Goal: Transaction & Acquisition: Purchase product/service

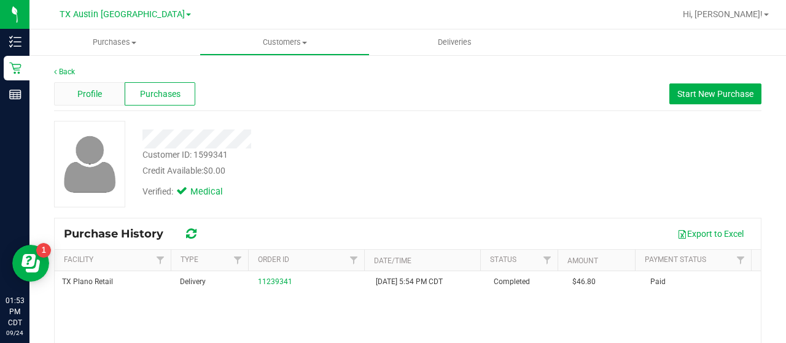
click at [90, 91] on span "Profile" at bounding box center [89, 94] width 25 height 13
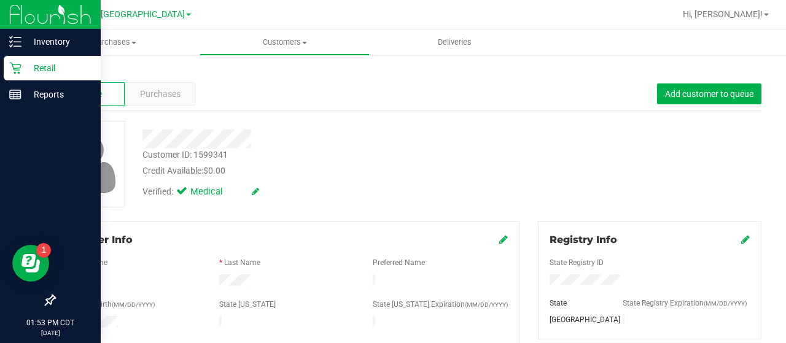
click at [38, 76] on div "Retail" at bounding box center [52, 68] width 97 height 25
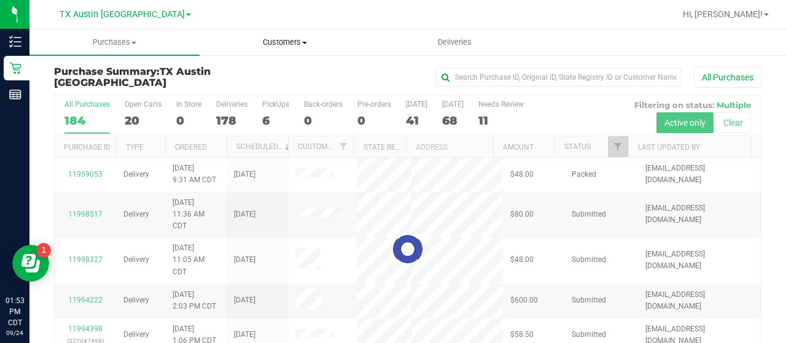
click at [290, 41] on span "Customers" at bounding box center [284, 42] width 169 height 11
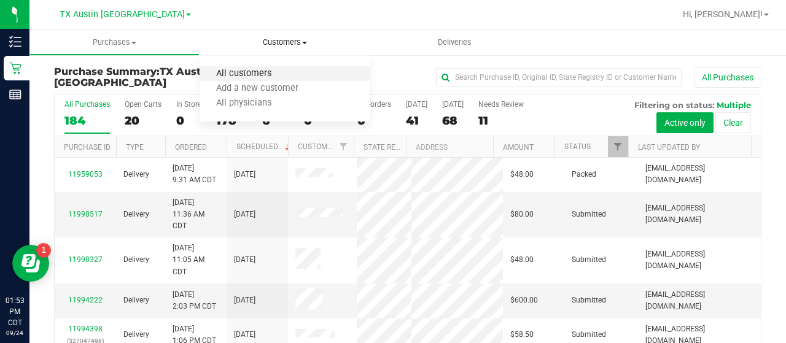
click at [281, 71] on span "All customers" at bounding box center [244, 74] width 88 height 10
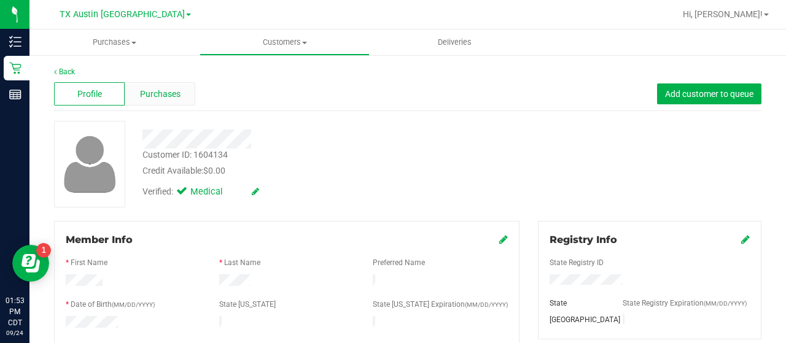
click at [156, 98] on span "Purchases" at bounding box center [160, 94] width 41 height 13
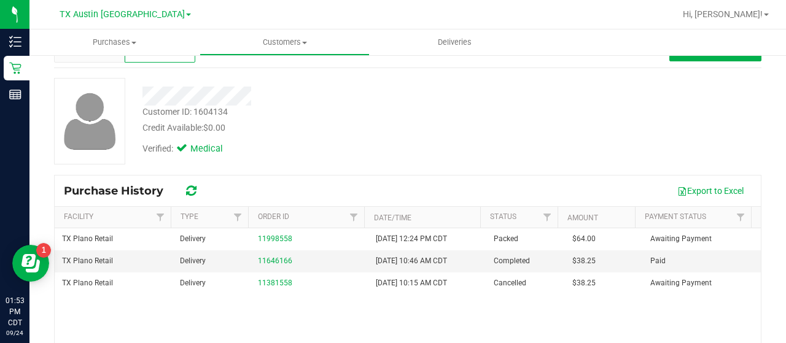
scroll to position [44, 0]
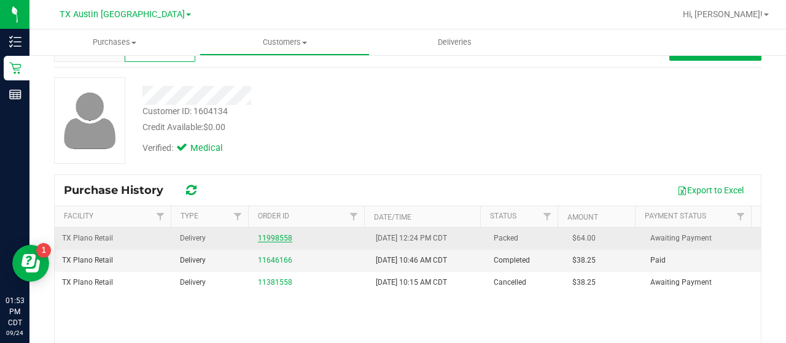
click at [268, 238] on link "11998558" at bounding box center [275, 238] width 34 height 9
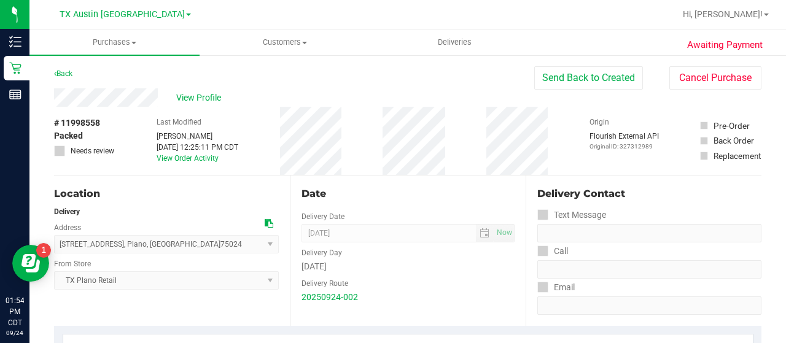
drag, startPoint x: 158, startPoint y: 98, endPoint x: 51, endPoint y: 95, distance: 106.9
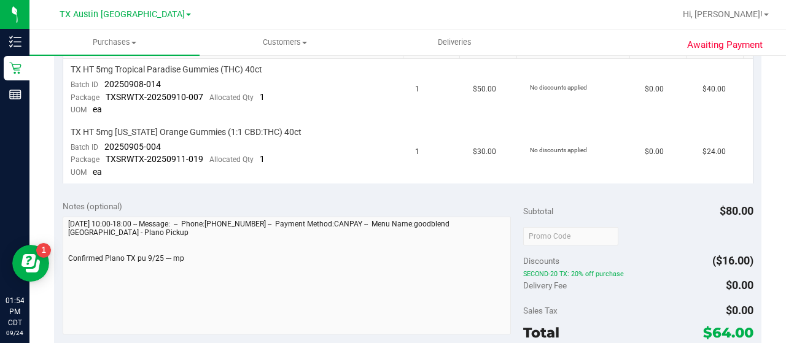
scroll to position [330, 0]
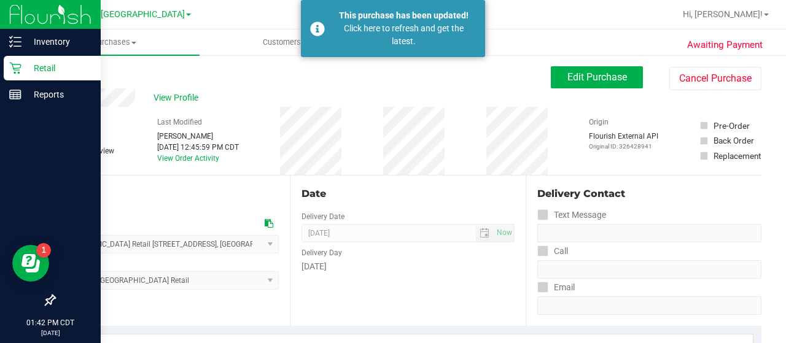
scroll to position [314, 0]
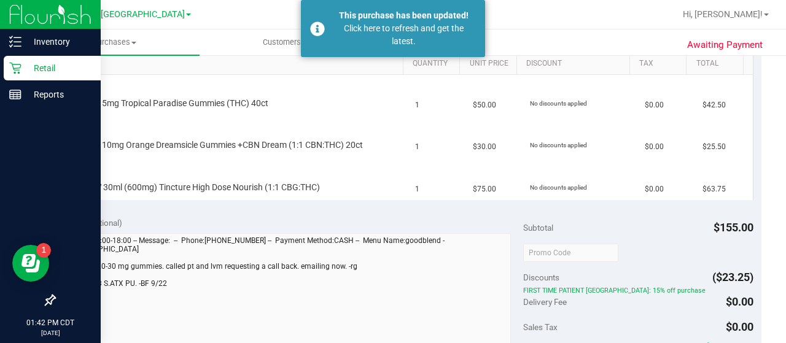
click at [12, 63] on icon at bounding box center [15, 68] width 12 height 12
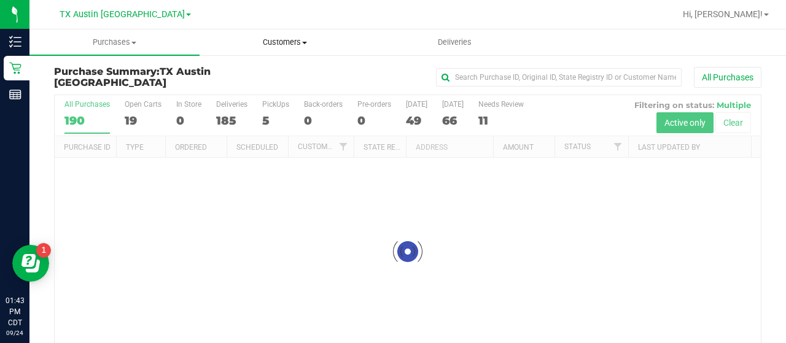
click at [286, 40] on span "Customers" at bounding box center [284, 42] width 169 height 11
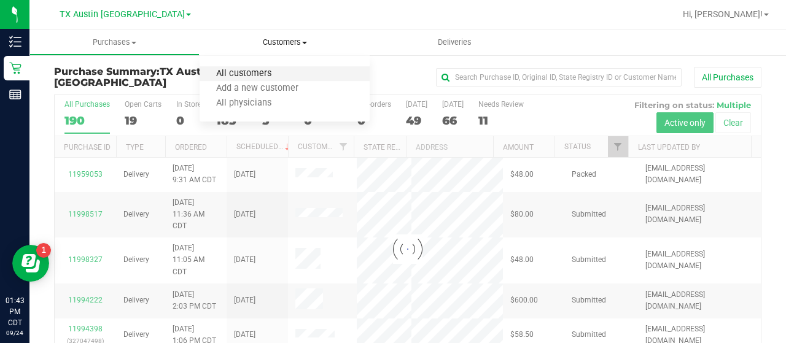
click at [263, 68] on li "All customers" at bounding box center [285, 74] width 170 height 15
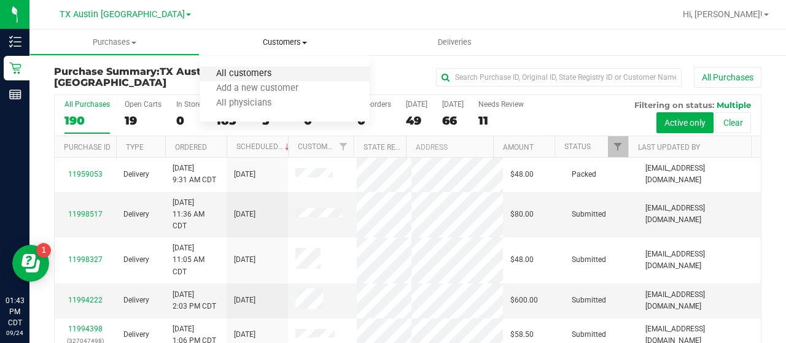
click at [243, 73] on span "All customers" at bounding box center [244, 74] width 88 height 10
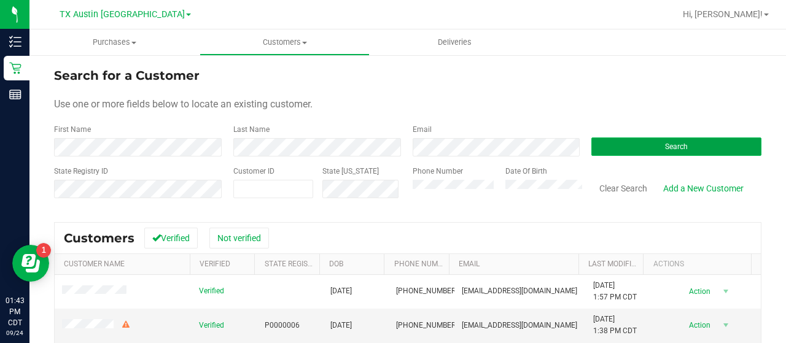
click at [674, 138] on button "Search" at bounding box center [676, 147] width 170 height 18
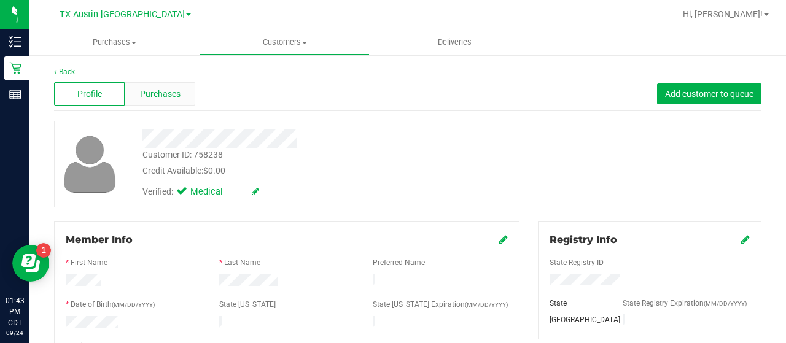
click at [154, 88] on span "Purchases" at bounding box center [160, 94] width 41 height 13
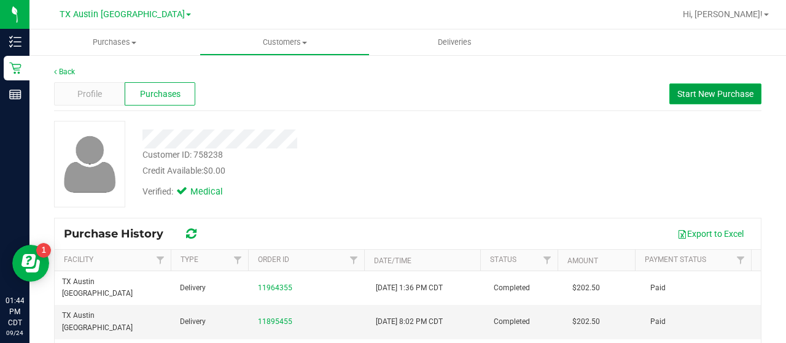
click at [687, 93] on span "Start New Purchase" at bounding box center [715, 94] width 76 height 10
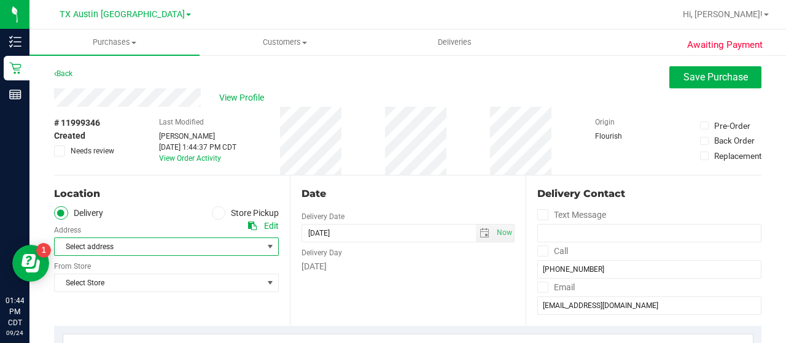
click at [267, 243] on span "select" at bounding box center [270, 247] width 10 height 10
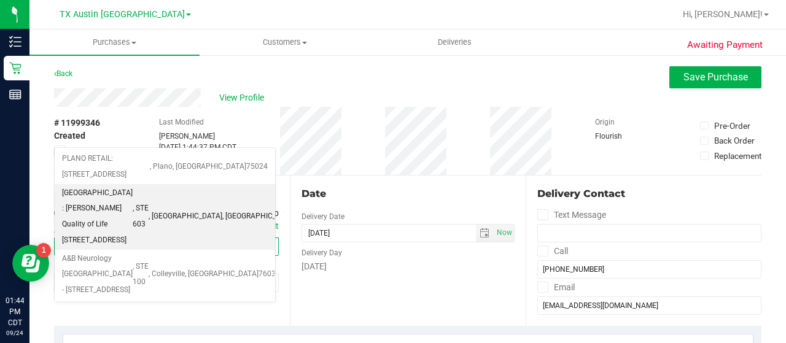
click at [222, 209] on span ", fort worth" at bounding box center [186, 217] width 74 height 16
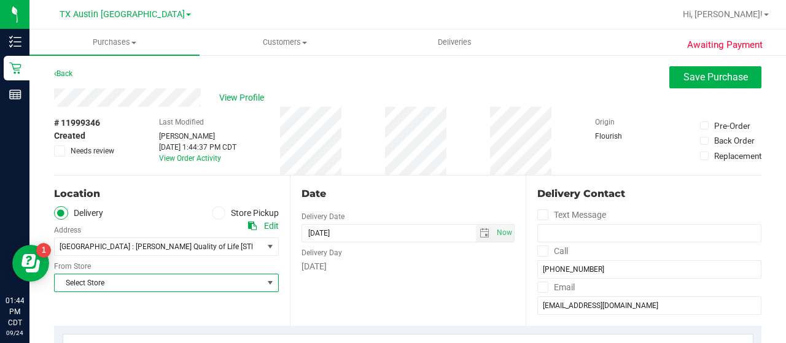
click at [225, 278] on span "Select Store" at bounding box center [159, 282] width 208 height 17
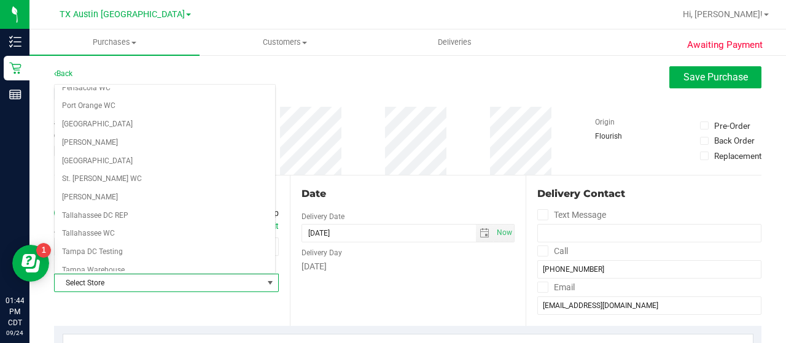
scroll to position [868, 0]
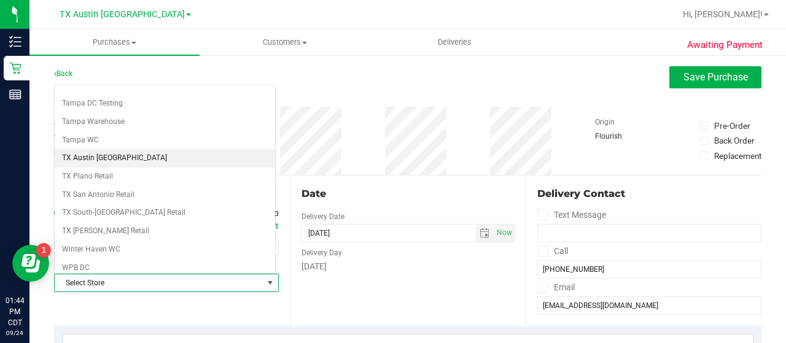
click at [179, 149] on li "TX Austin [GEOGRAPHIC_DATA]" at bounding box center [165, 158] width 220 height 18
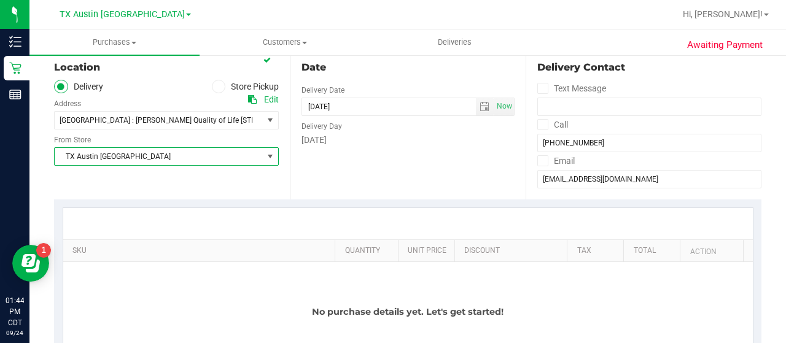
scroll to position [169, 0]
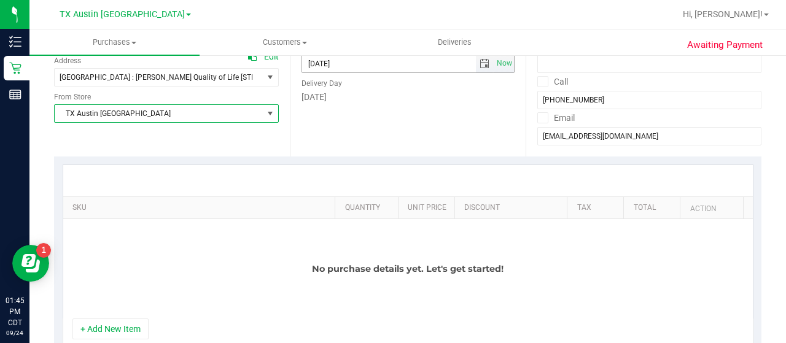
click at [481, 66] on span "select" at bounding box center [485, 64] width 10 height 10
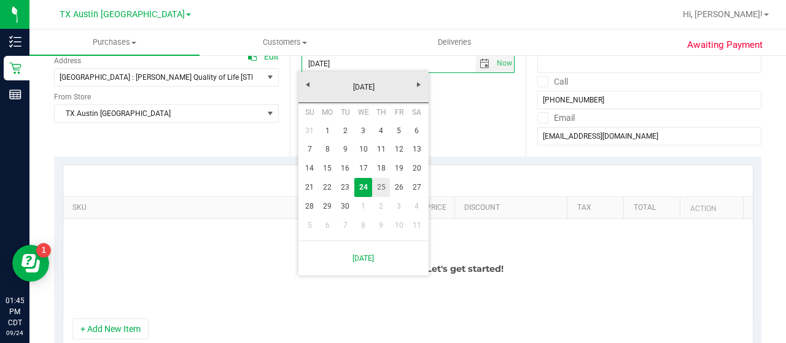
click at [383, 191] on link "25" at bounding box center [381, 187] width 18 height 19
type input "[DATE]"
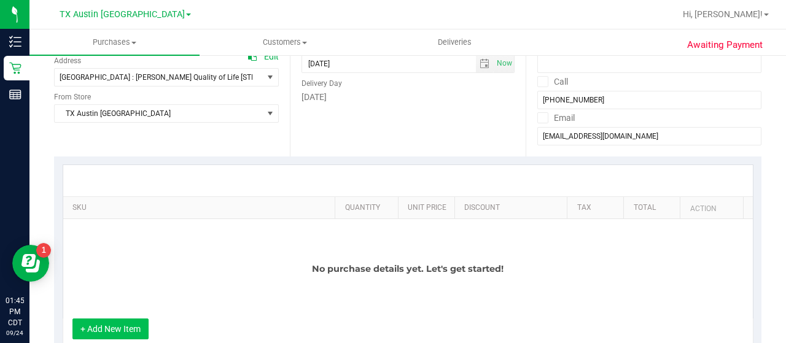
click at [107, 330] on button "+ Add New Item" at bounding box center [110, 329] width 76 height 21
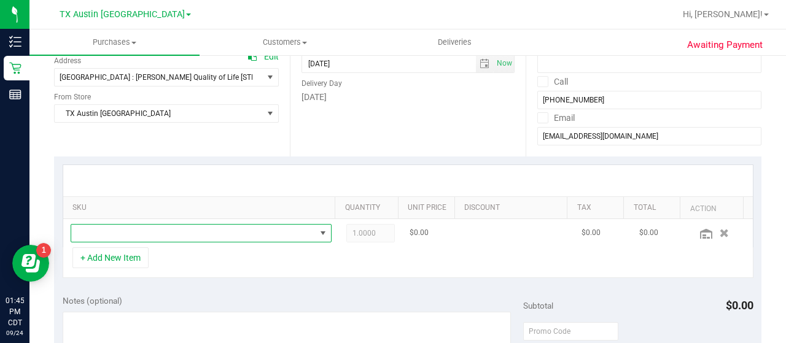
click at [133, 235] on span "NO DATA FOUND" at bounding box center [193, 233] width 244 height 17
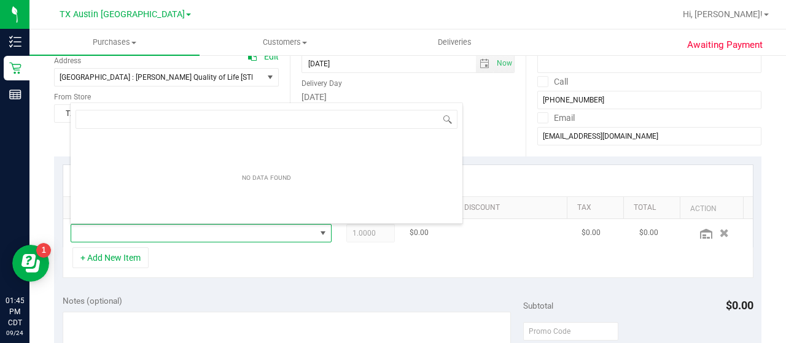
scroll to position [18, 247]
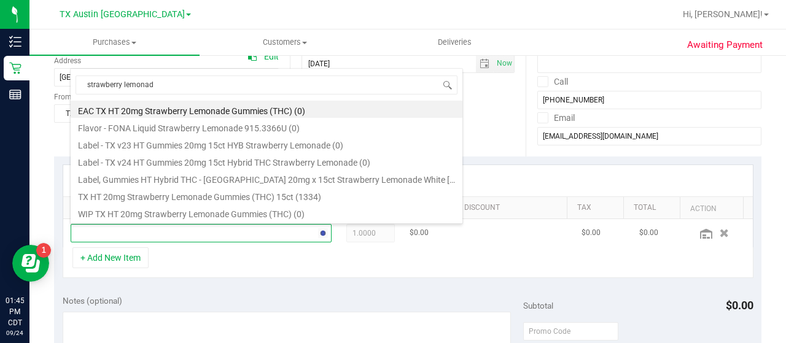
type input "strawberry lemonade"
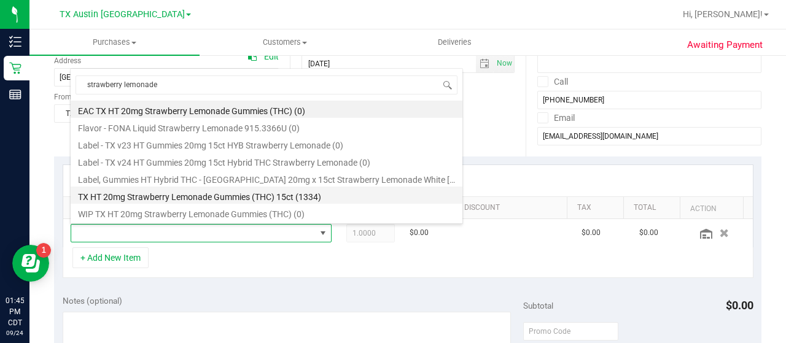
click at [223, 194] on li "TX HT 20mg Strawberry Lemonade Gummies (THC) 15ct (1334)" at bounding box center [267, 195] width 392 height 17
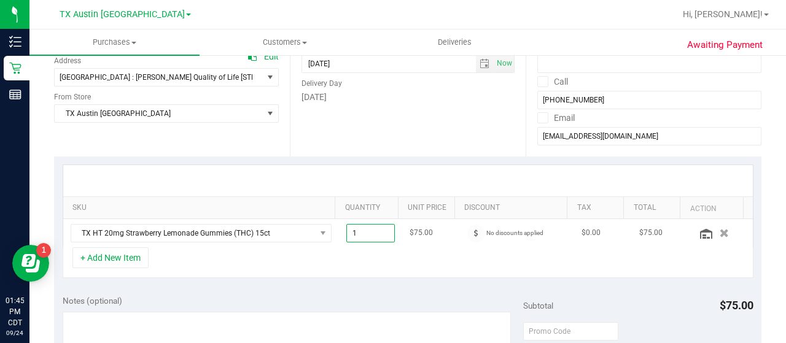
click at [361, 230] on span "1.00 1" at bounding box center [370, 233] width 49 height 18
type input "3"
type input "3.00"
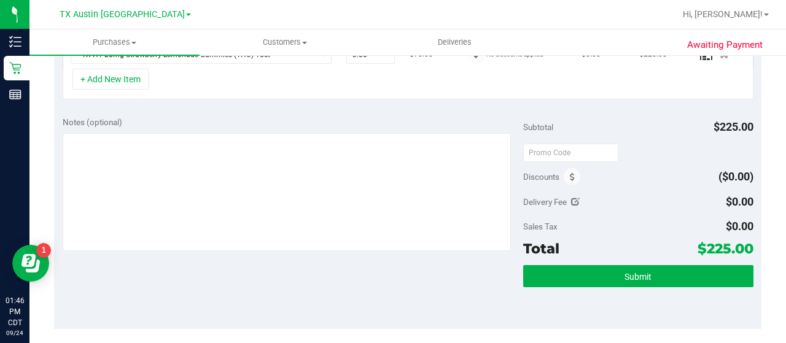
scroll to position [349, 0]
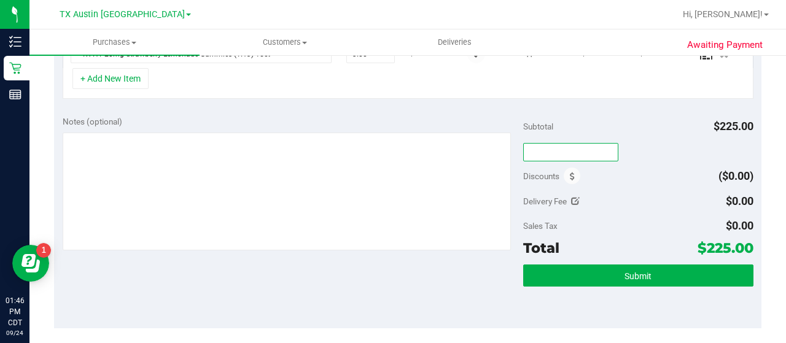
click at [566, 151] on input "text" at bounding box center [570, 152] width 95 height 18
type input "a"
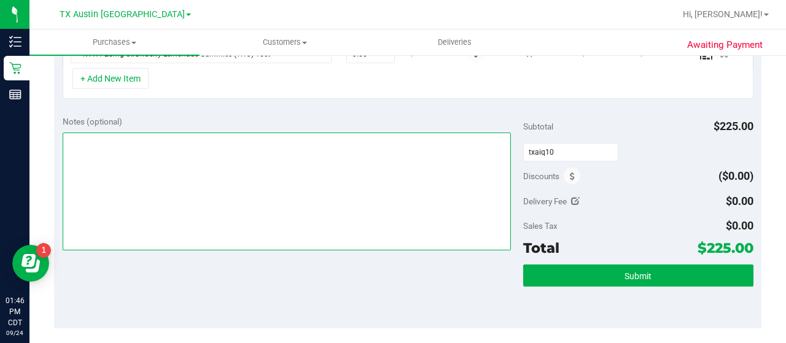
type input "TXAIQ10"
click at [422, 186] on textarea at bounding box center [287, 192] width 448 height 118
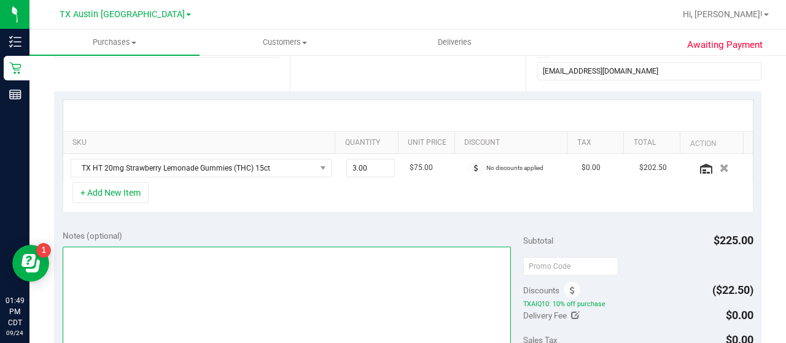
scroll to position [242, 0]
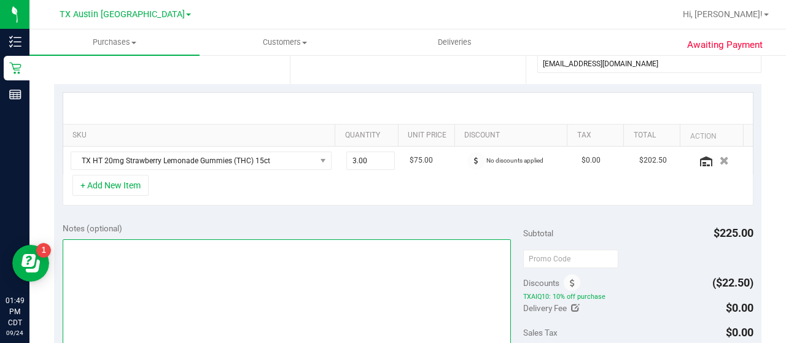
click at [283, 274] on textarea at bounding box center [287, 298] width 448 height 118
click at [87, 245] on textarea at bounding box center [287, 298] width 448 height 118
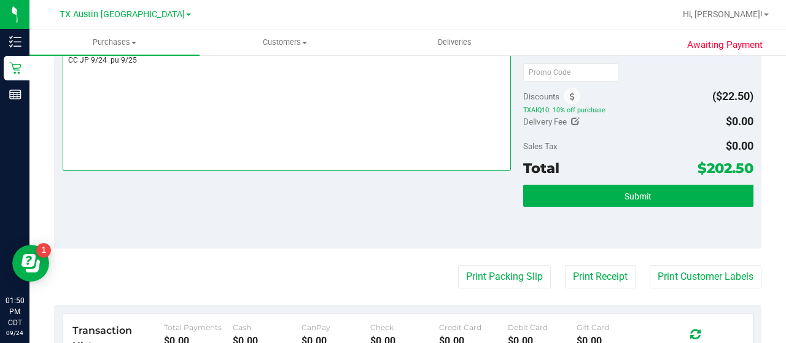
scroll to position [427, 0]
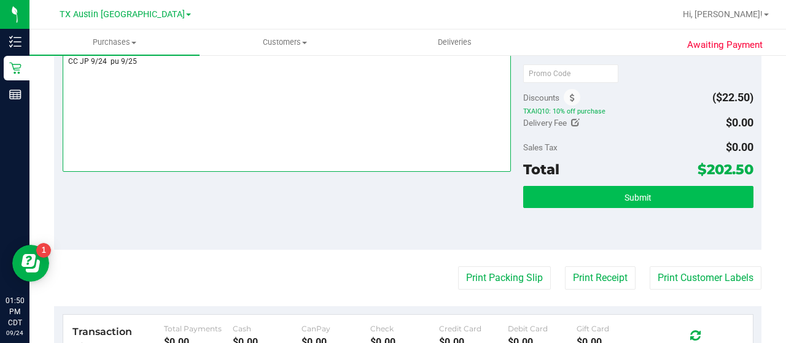
type textarea "CC JP 9/24 pu 9/25"
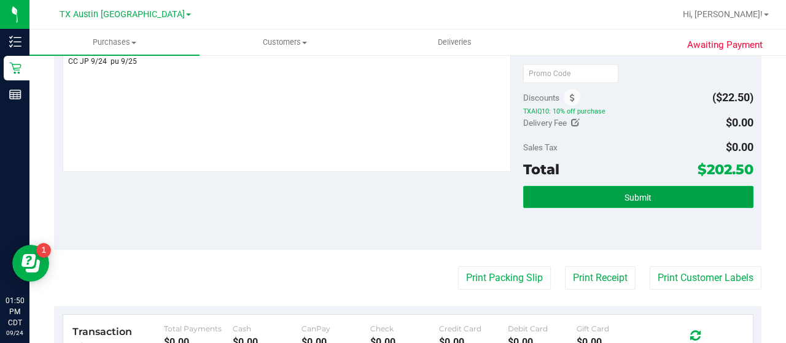
click at [599, 203] on button "Submit" at bounding box center [638, 197] width 230 height 22
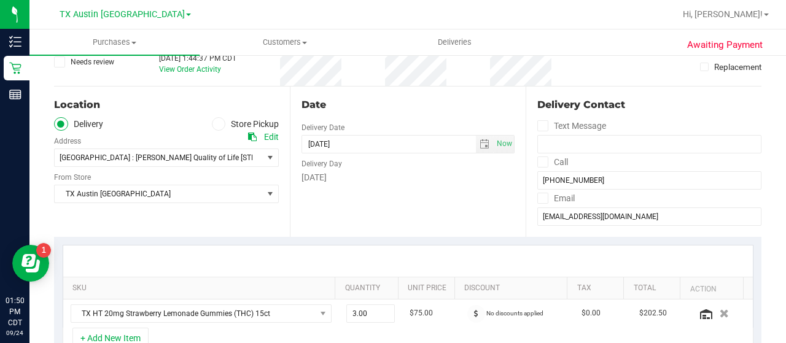
scroll to position [69, 0]
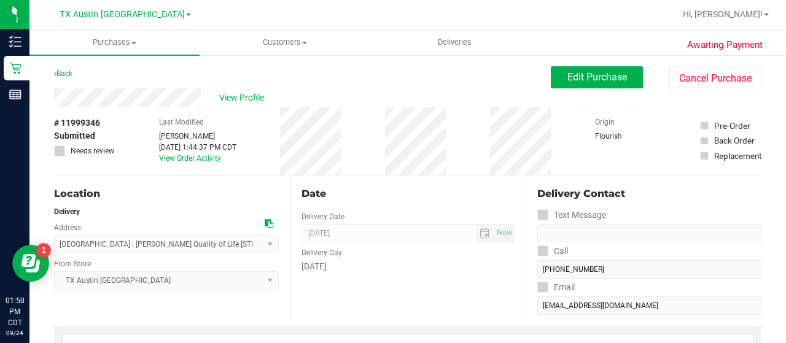
click at [112, 96] on div "View Profile" at bounding box center [302, 97] width 497 height 18
click at [230, 96] on span "View Profile" at bounding box center [243, 97] width 49 height 13
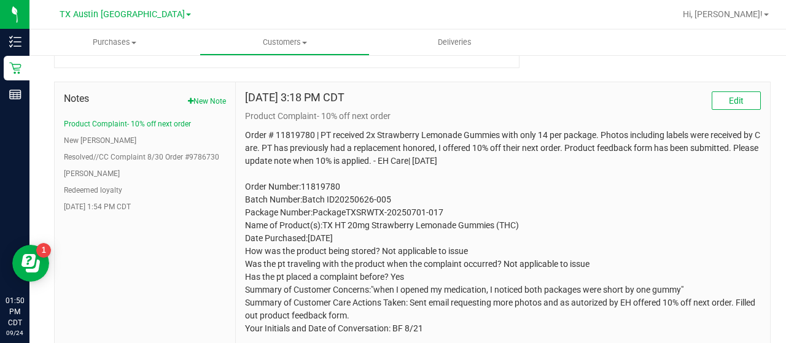
scroll to position [623, 0]
click at [87, 134] on button "New Curt" at bounding box center [100, 139] width 72 height 11
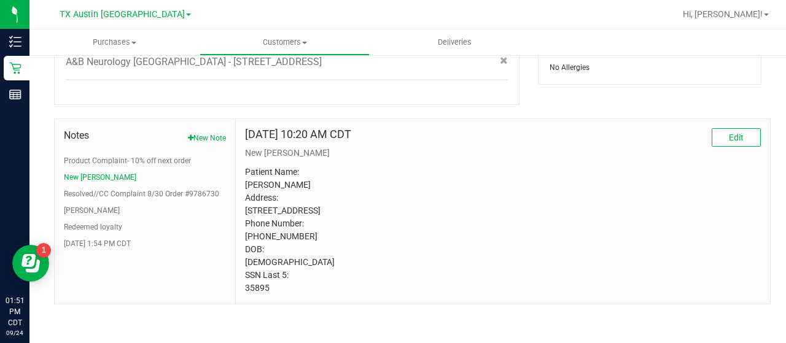
drag, startPoint x: 271, startPoint y: 285, endPoint x: 239, endPoint y: 291, distance: 31.9
click at [239, 291] on div "Sep 9, 2024 10:20 AM CDT Edit New Curt Patient Name: Briseida Bartholomew Addre…" at bounding box center [503, 211] width 534 height 185
copy p "35895"
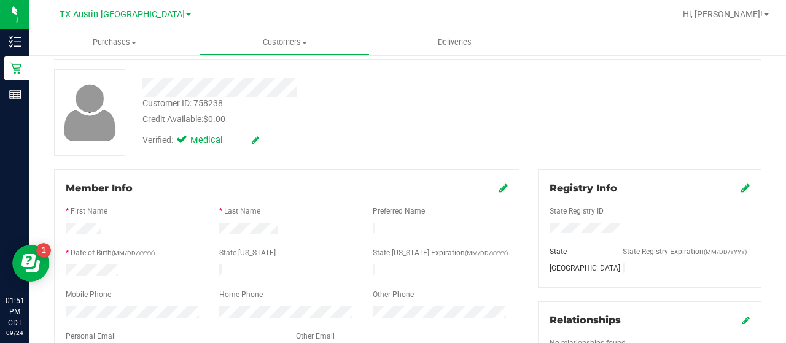
scroll to position [0, 0]
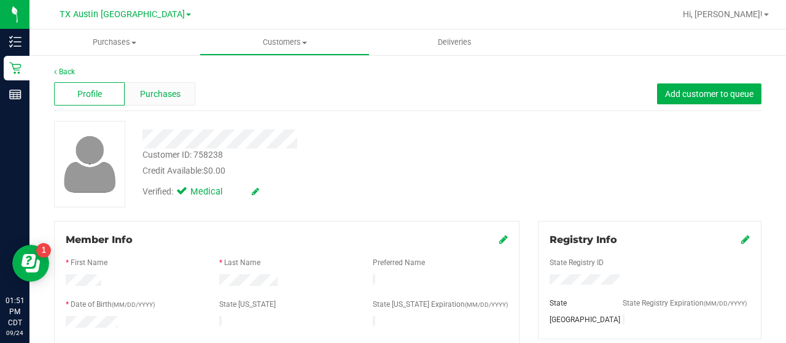
click at [168, 95] on span "Purchases" at bounding box center [160, 94] width 41 height 13
